Goal: Transaction & Acquisition: Purchase product/service

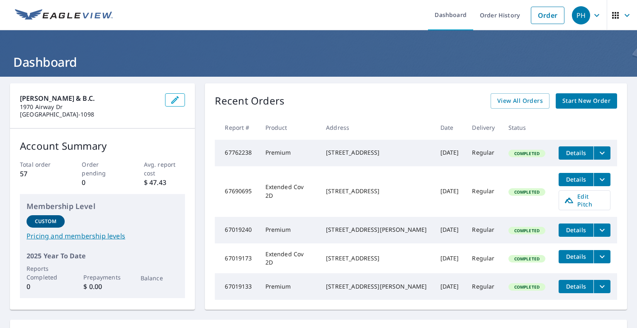
click at [597, 180] on icon "filesDropdownBtn-67690695" at bounding box center [602, 180] width 10 height 10
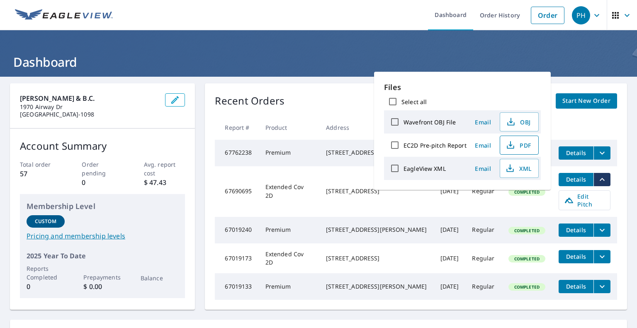
click at [525, 145] on span "PDF" at bounding box center [518, 145] width 27 height 10
click at [541, 13] on link "Order" at bounding box center [548, 15] width 34 height 17
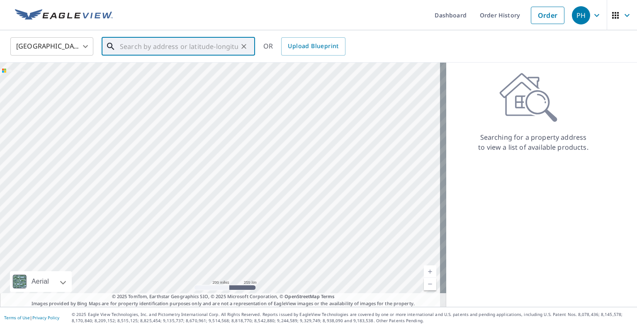
click at [161, 43] on input "text" at bounding box center [179, 46] width 118 height 23
paste input "[STREET_ADDRESS] [GEOGRAPHIC_DATA]"
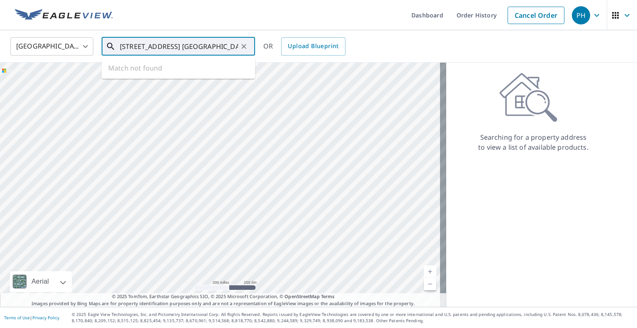
scroll to position [0, 27]
type input "[STREET_ADDRESS]"
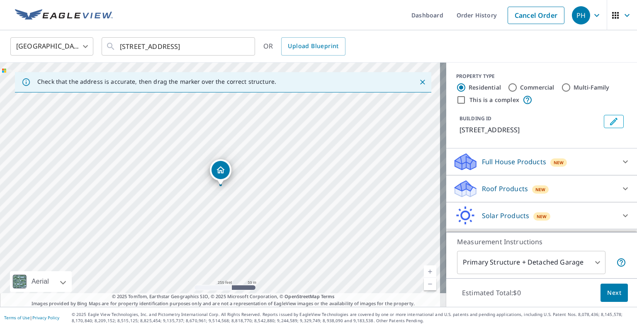
click at [492, 194] on p "Roof Products" at bounding box center [505, 189] width 46 height 10
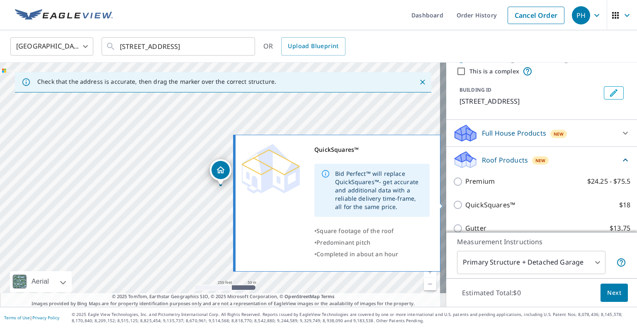
scroll to position [41, 0]
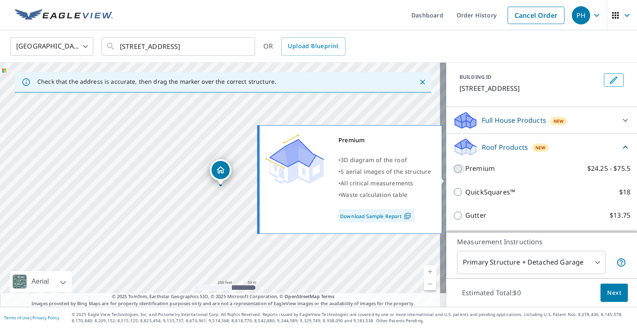
drag, startPoint x: 450, startPoint y: 177, endPoint x: 475, endPoint y: 154, distance: 33.8
click at [453, 174] on input "Premium $24.25 - $75.5" at bounding box center [459, 169] width 12 height 10
checkbox input "true"
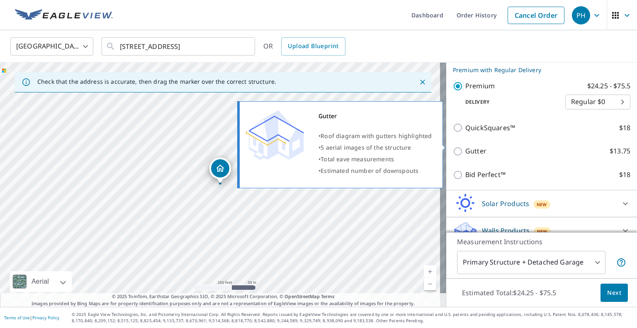
scroll to position [158, 0]
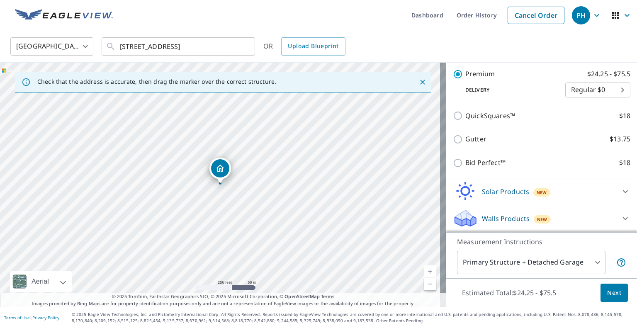
click at [543, 263] on body "PH PH Dashboard Order History Cancel Order PH [GEOGRAPHIC_DATA] [GEOGRAPHIC_DAT…" at bounding box center [318, 164] width 637 height 328
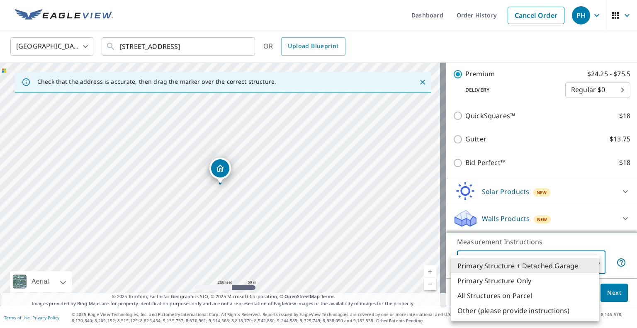
click at [528, 282] on li "Primary Structure Only" at bounding box center [525, 280] width 149 height 15
type input "2"
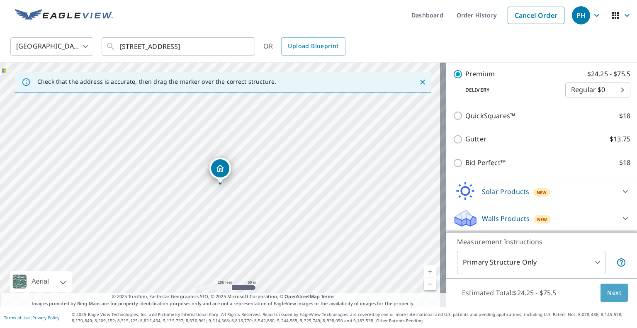
click at [608, 292] on span "Next" at bounding box center [614, 293] width 14 height 10
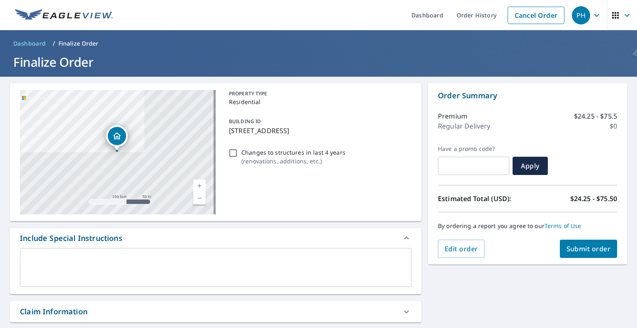
click at [231, 151] on input "Changes to structures in last 4 years ( renovations, additions, etc. )" at bounding box center [233, 153] width 10 height 10
checkbox input "true"
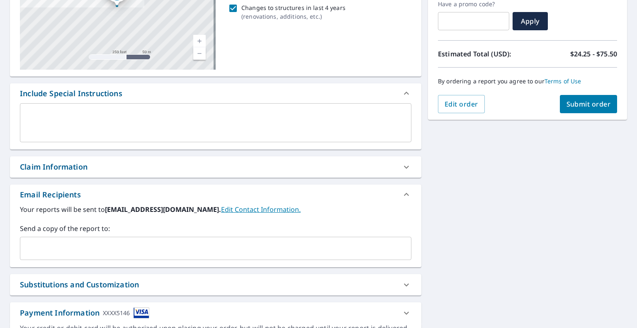
scroll to position [166, 0]
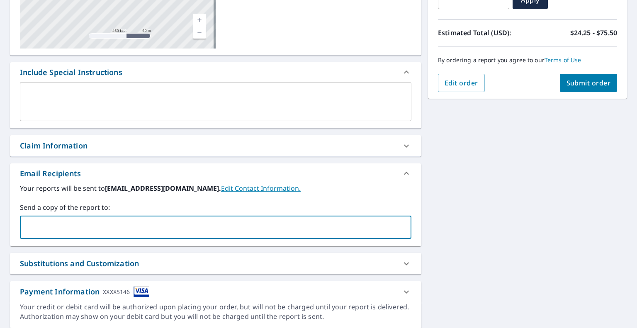
click at [88, 226] on input "text" at bounding box center [210, 227] width 372 height 16
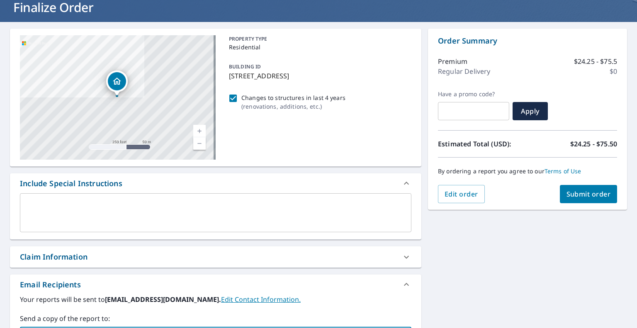
scroll to position [41, 0]
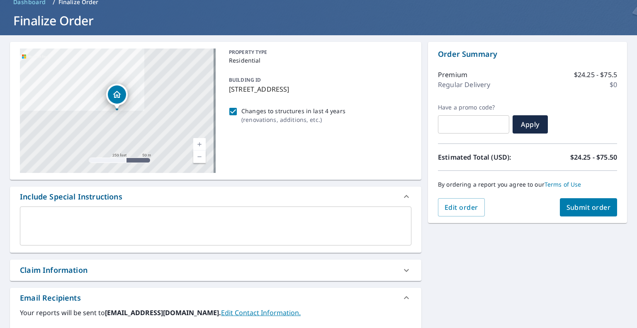
type input "[EMAIL_ADDRESS][DOMAIN_NAME]"
click at [573, 203] on span "Submit order" at bounding box center [589, 207] width 44 height 9
